Goal: Information Seeking & Learning: Learn about a topic

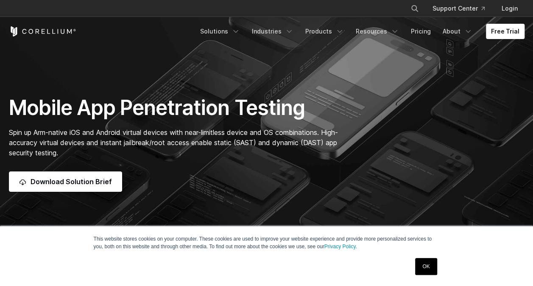
scroll to position [41, 0]
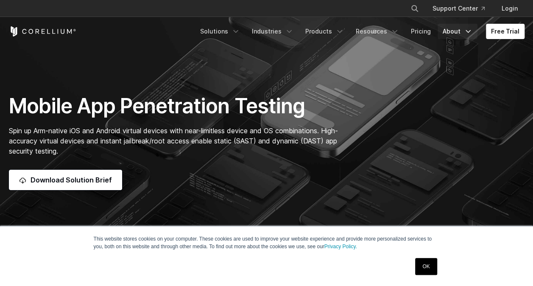
click at [465, 31] on link "About" at bounding box center [458, 31] width 40 height 15
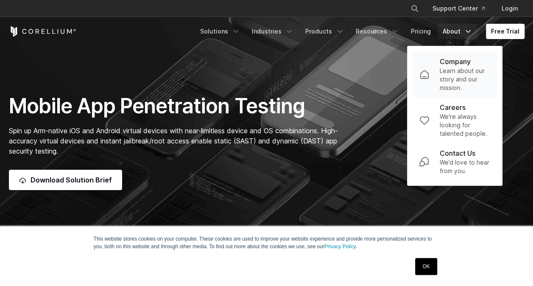
click at [458, 67] on p "Learn about our story and our mission." at bounding box center [464, 79] width 51 height 25
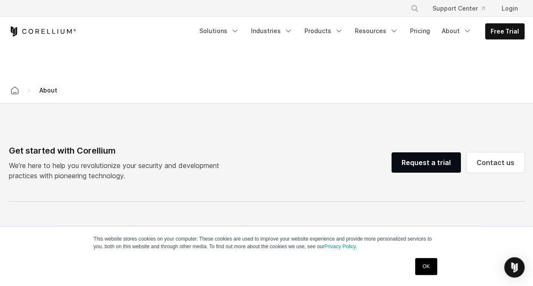
scroll to position [1535, 0]
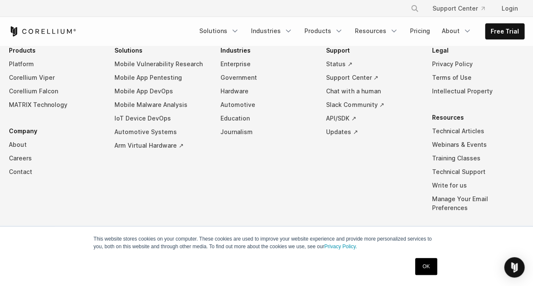
click at [427, 271] on link "OK" at bounding box center [426, 266] width 22 height 17
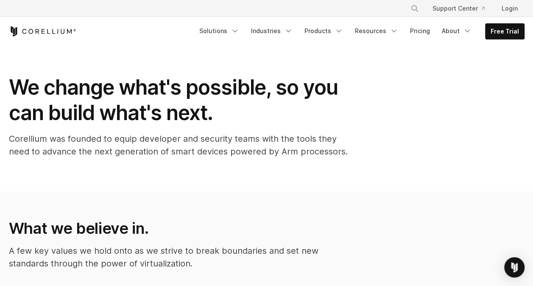
scroll to position [0, 0]
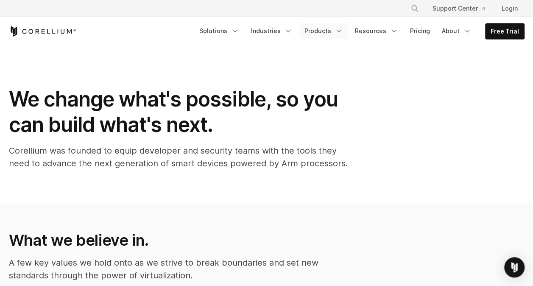
click at [337, 30] on link "Products" at bounding box center [323, 30] width 49 height 15
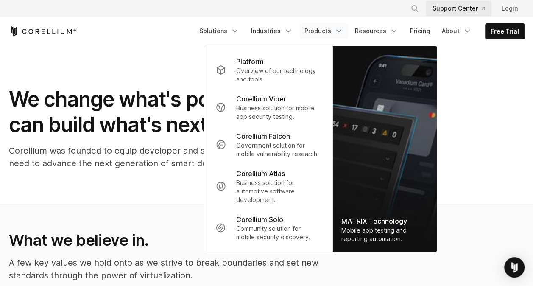
click at [465, 11] on link "Support Center" at bounding box center [459, 8] width 66 height 15
